Goal: Navigation & Orientation: Understand site structure

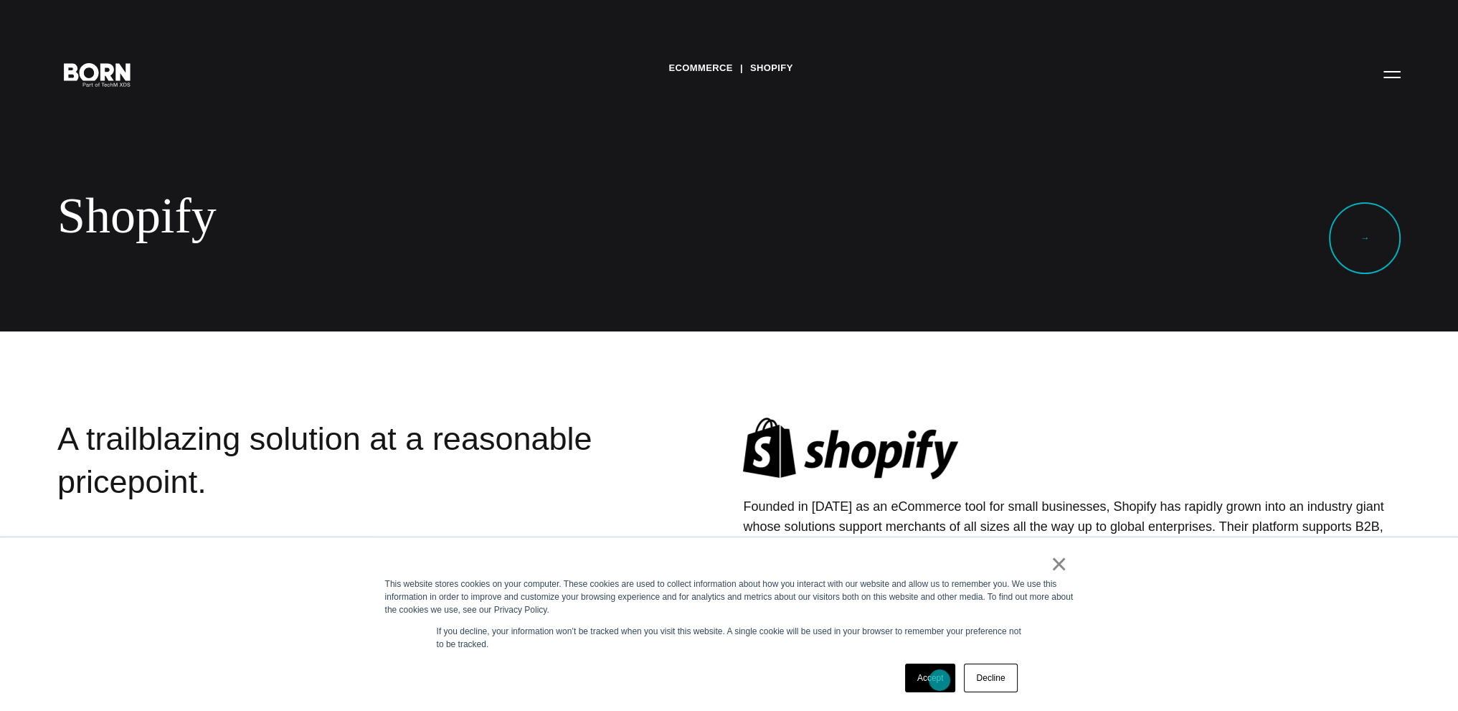
click at [940, 680] on link "Accept" at bounding box center [930, 677] width 51 height 29
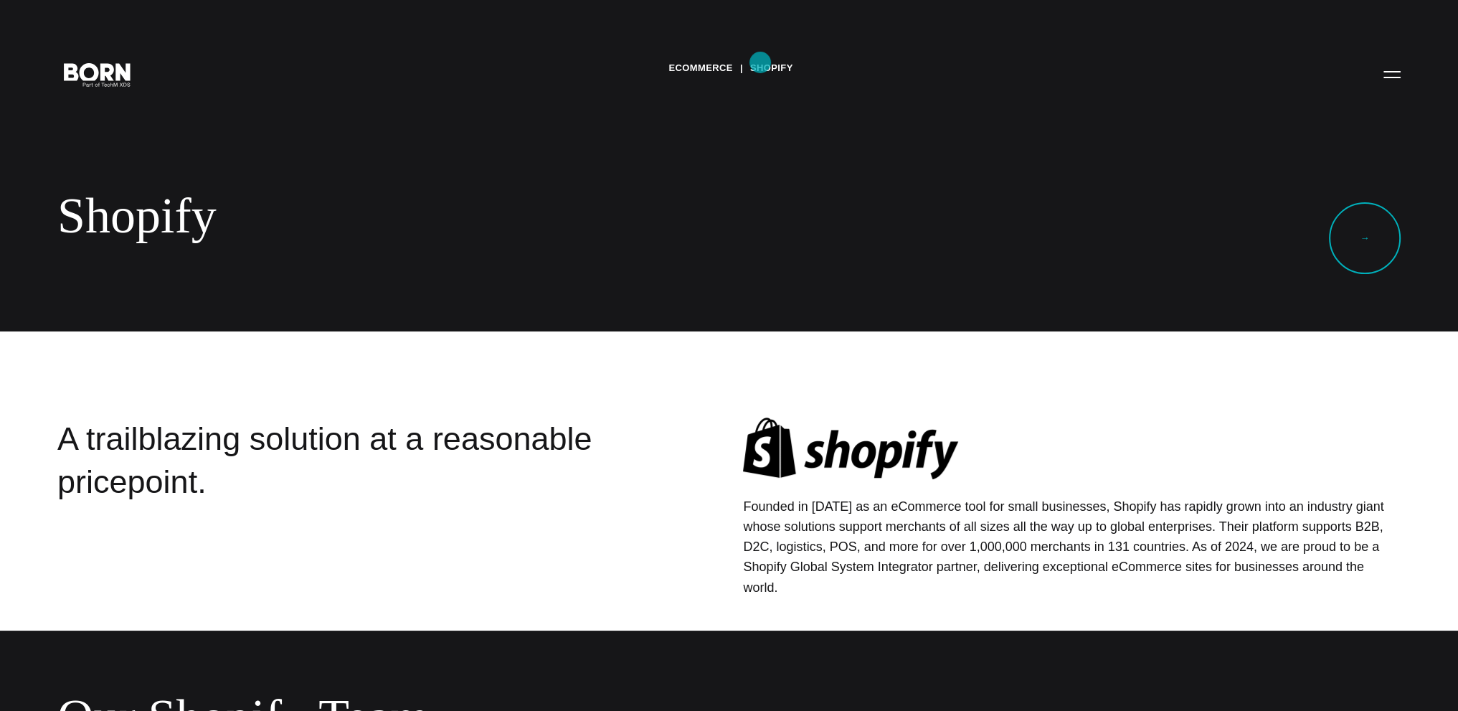
click at [760, 62] on link "Shopify" at bounding box center [771, 68] width 43 height 22
click at [98, 80] on icon ".st0{display:none;} .st1{display:inline;} .st2{font-family:'HelveticaNeue-Mediu…" at bounding box center [98, 73] width 92 height 37
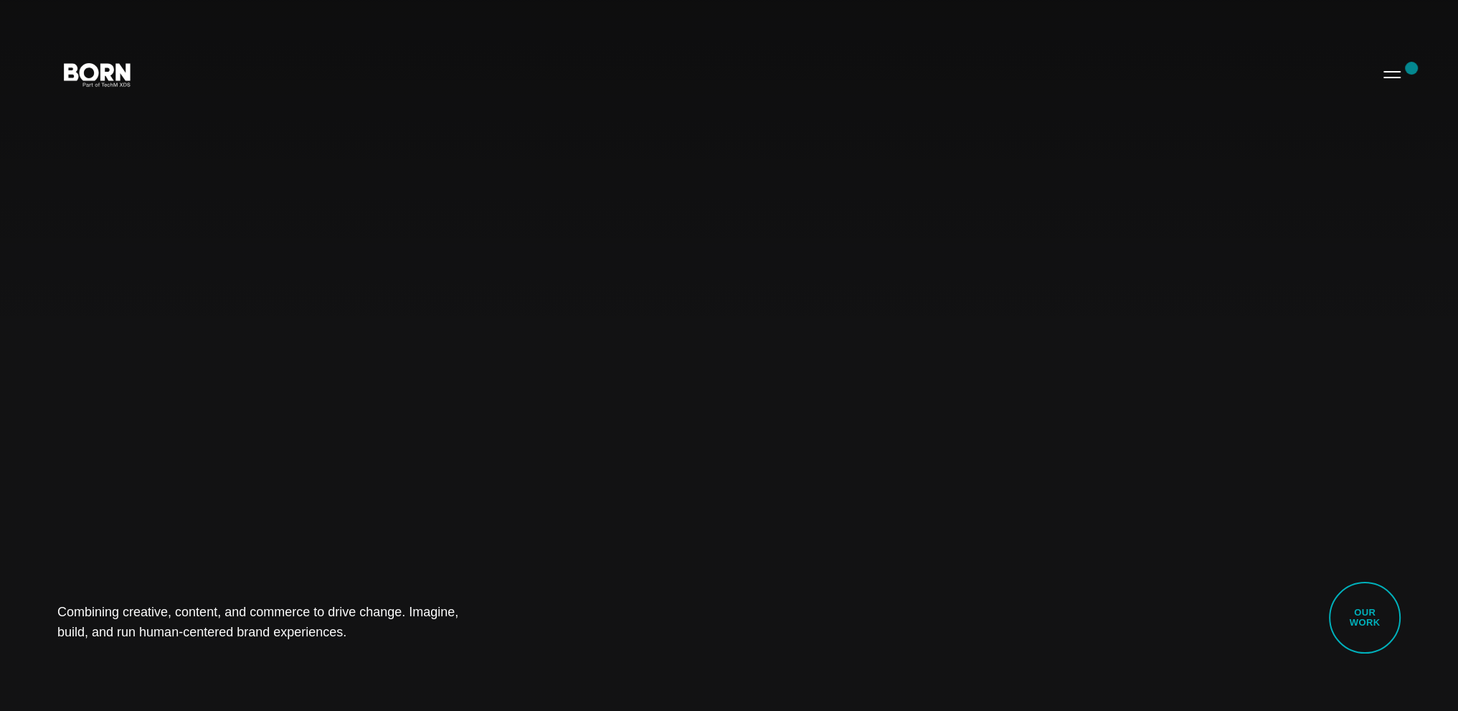
click at [1412, 67] on div "Combining creative, content, and commerce to drive change. Imagine, build, and …" at bounding box center [729, 355] width 1458 height 711
click at [1392, 74] on button "Primary Menu" at bounding box center [1392, 74] width 34 height 30
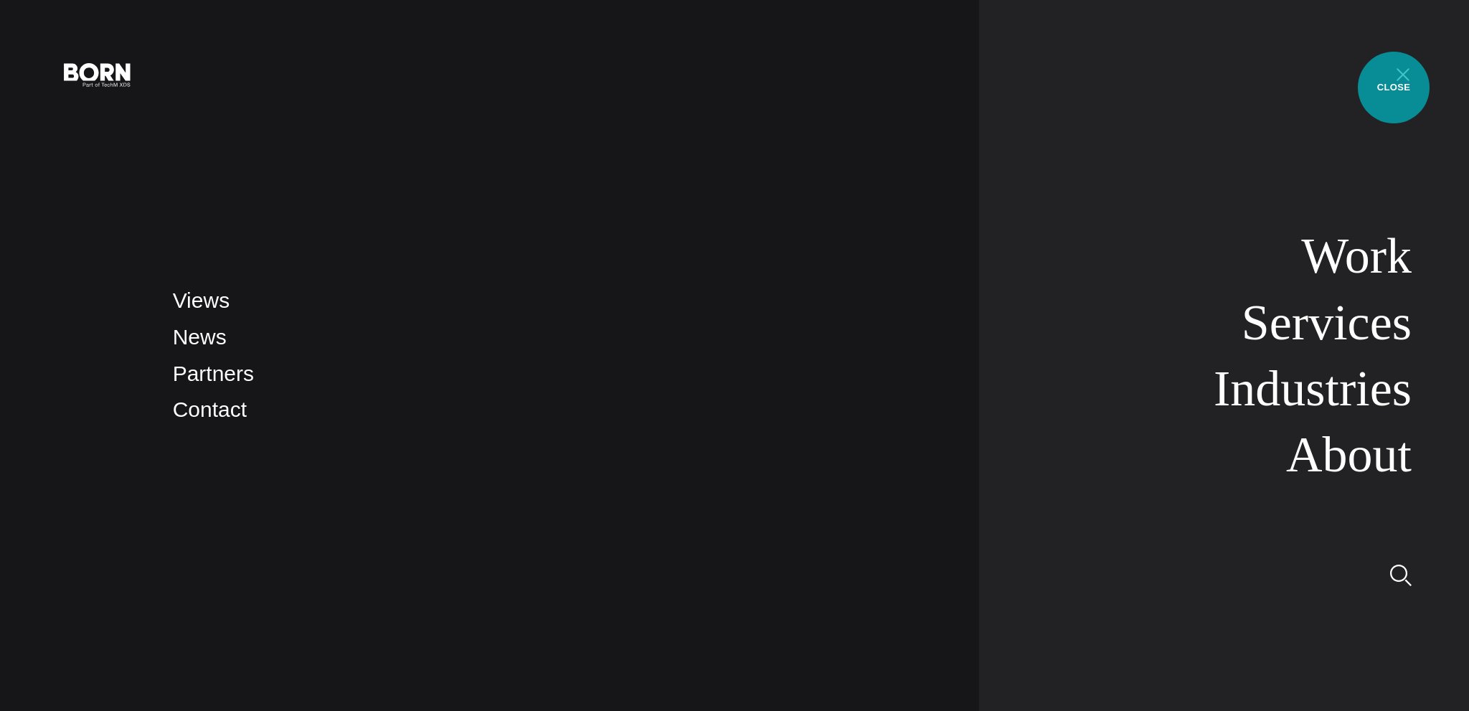
click at [1394, 88] on button "Primary Menu" at bounding box center [1403, 74] width 34 height 30
